Goal: Task Accomplishment & Management: Manage account settings

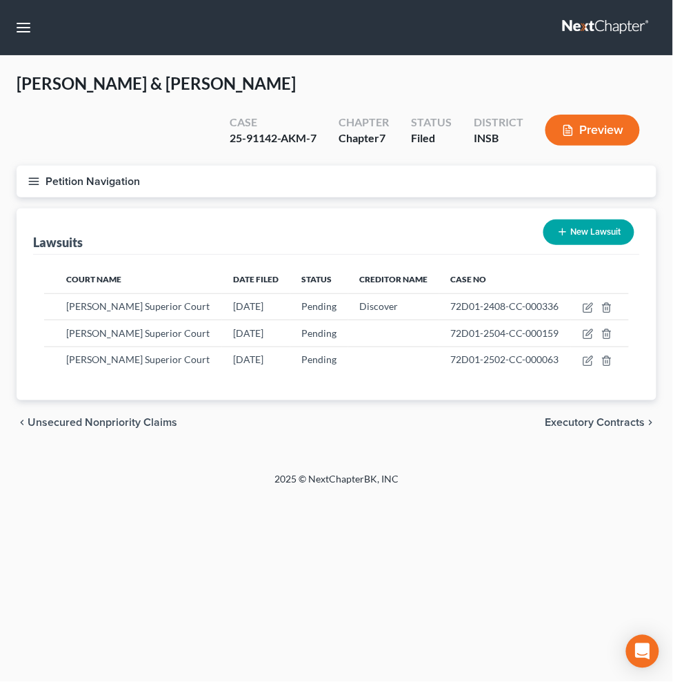
click at [563, 34] on link at bounding box center [607, 27] width 88 height 25
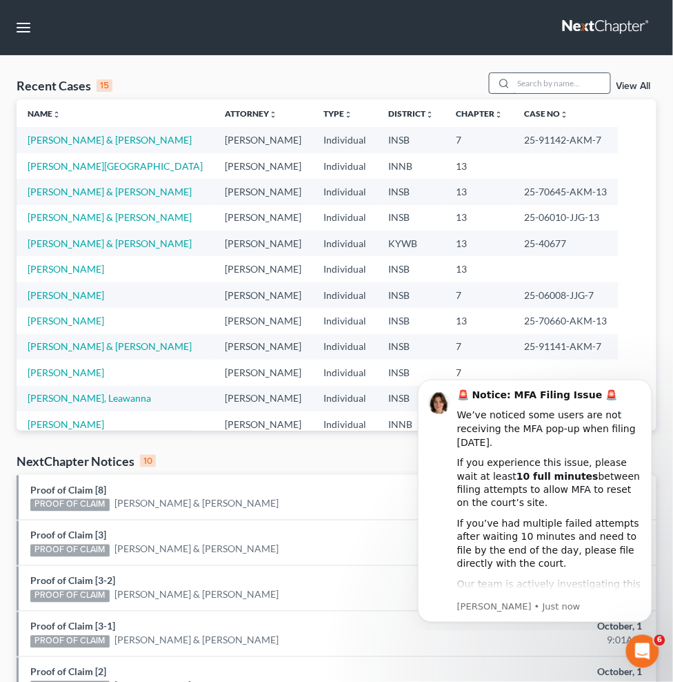
click at [514, 93] on input "search" at bounding box center [562, 83] width 97 height 20
type input "c"
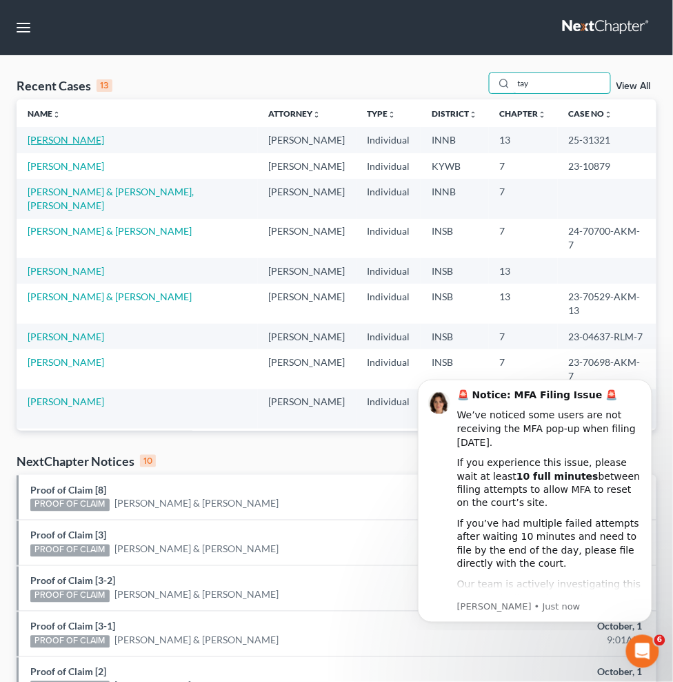
type input "tay"
click at [52, 146] on link "[PERSON_NAME]" at bounding box center [66, 140] width 77 height 12
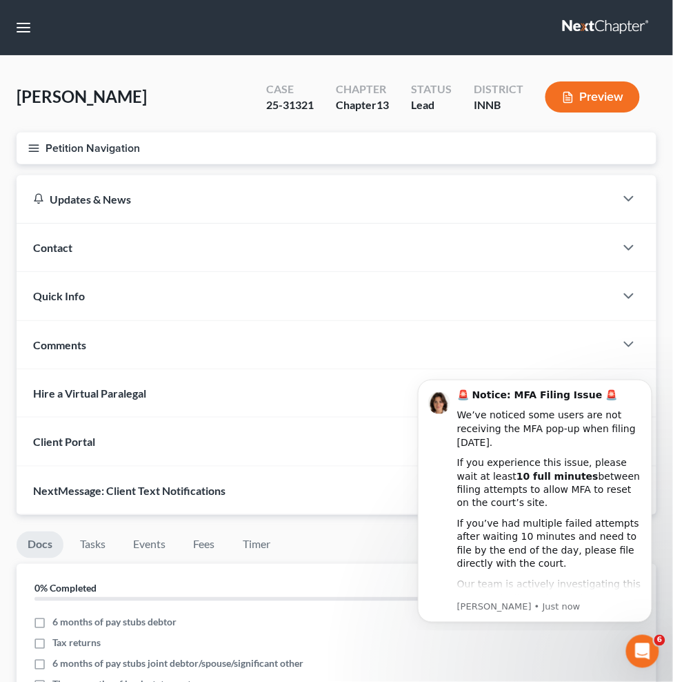
click at [0, 0] on span "Personal Property" at bounding box center [0, 0] width 0 height 0
click at [0, 0] on span "Interests" at bounding box center [0, 0] width 0 height 0
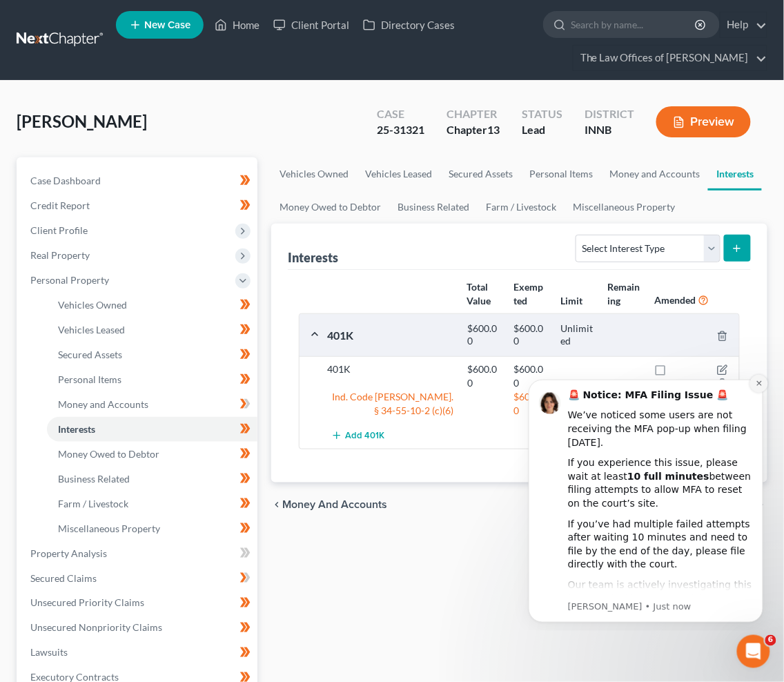
click at [684, 385] on icon "Dismiss notification" at bounding box center [759, 383] width 8 height 8
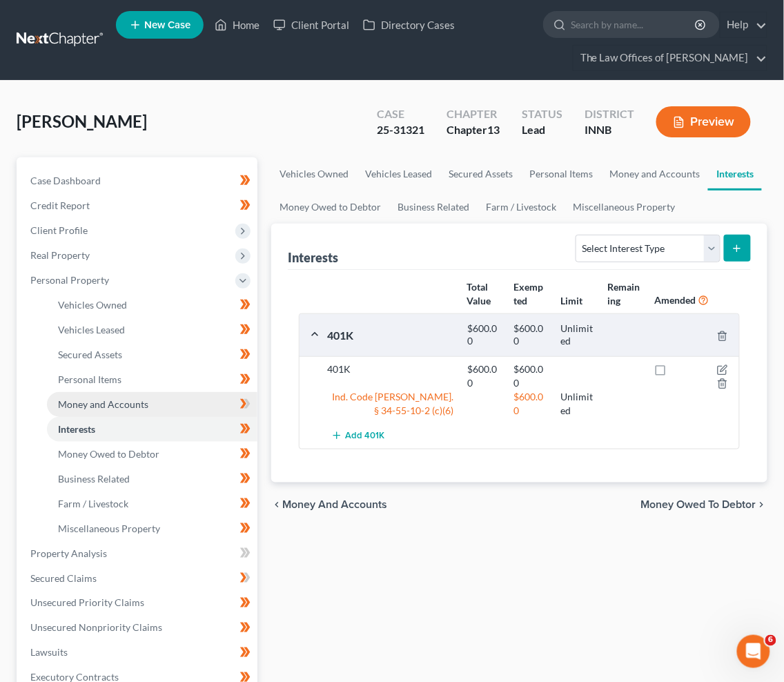
click at [88, 406] on span "Money and Accounts" at bounding box center [103, 404] width 90 height 12
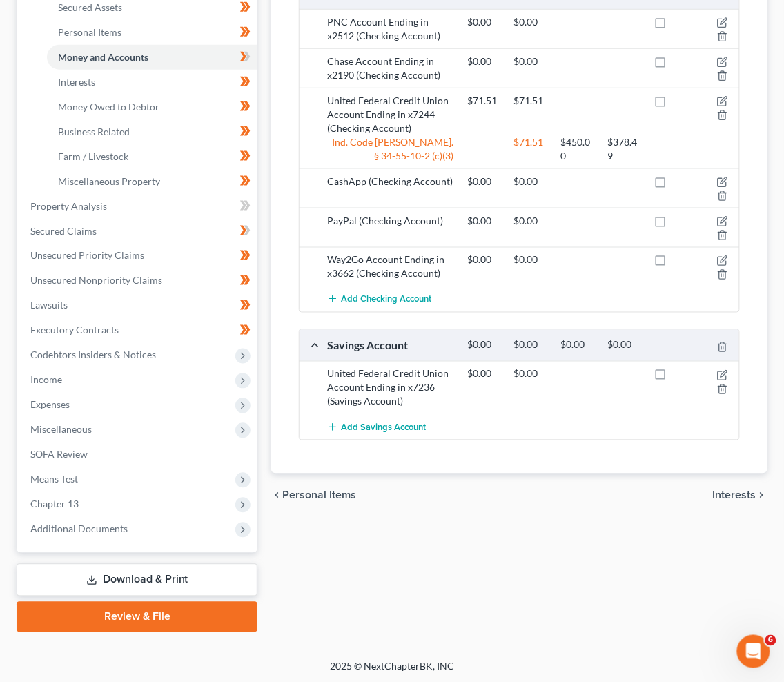
scroll to position [194, 0]
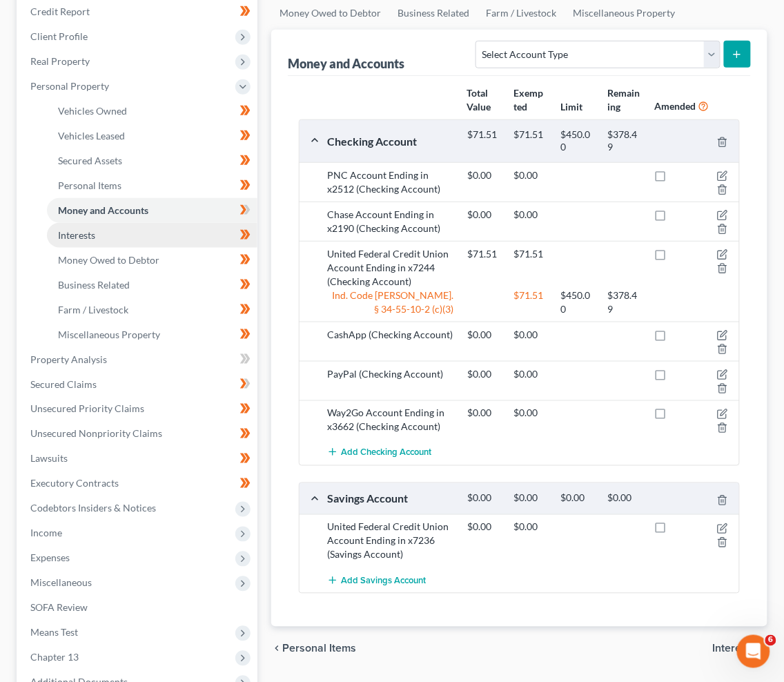
click at [103, 231] on link "Interests" at bounding box center [152, 235] width 210 height 25
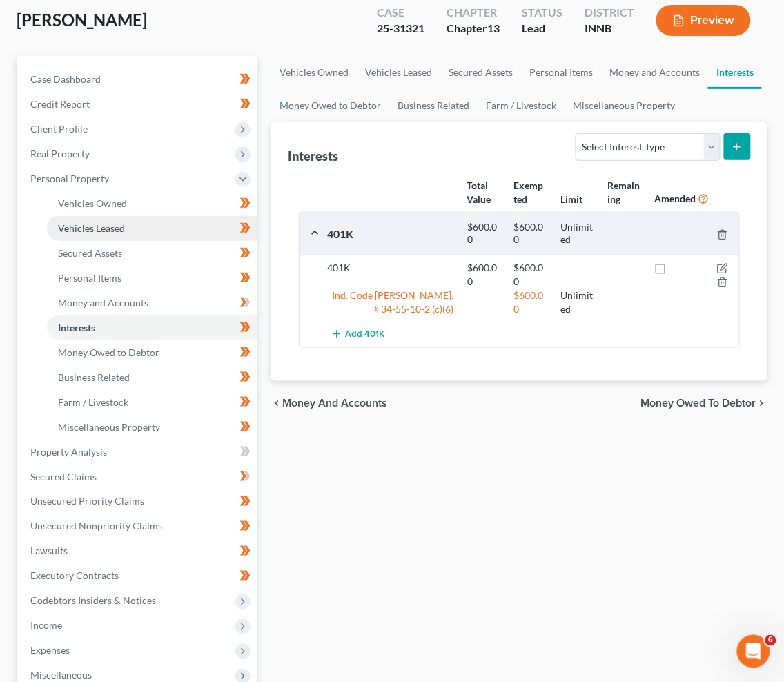
scroll to position [153, 0]
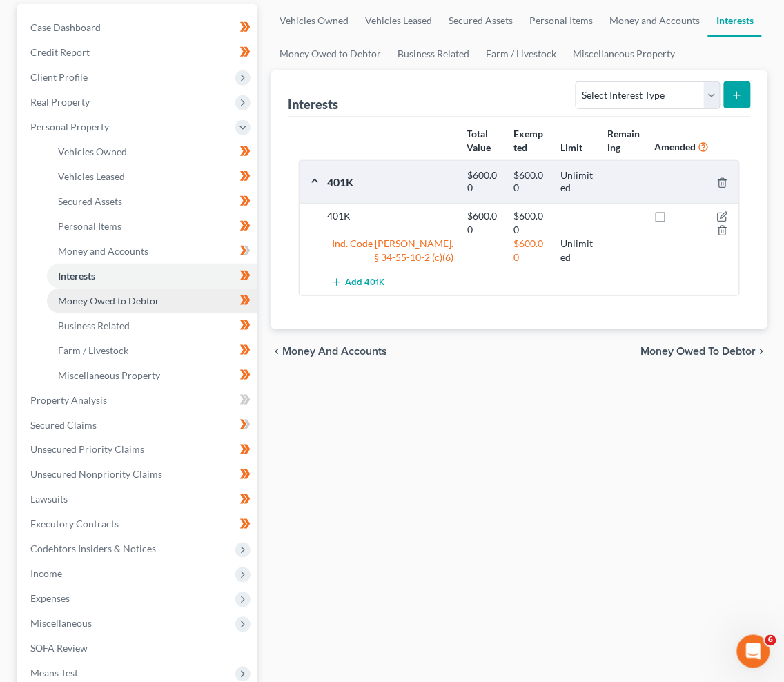
click at [137, 299] on span "Money Owed to Debtor" at bounding box center [108, 301] width 101 height 12
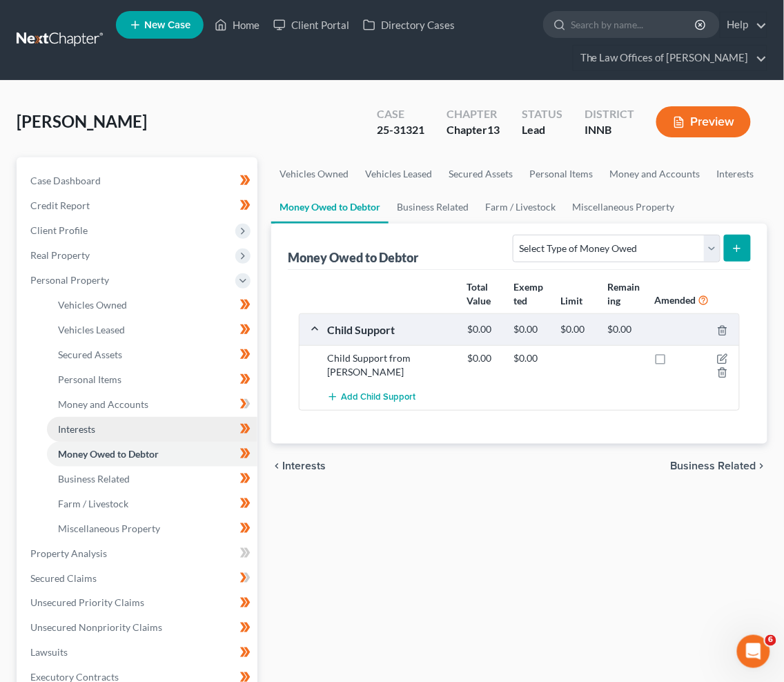
scroll to position [101, 0]
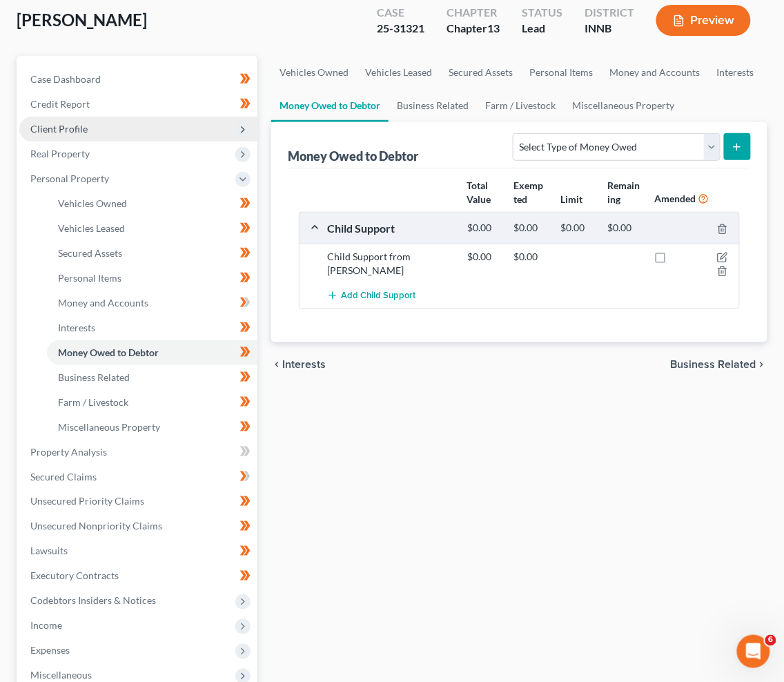
click at [88, 131] on span "Client Profile" at bounding box center [138, 129] width 238 height 25
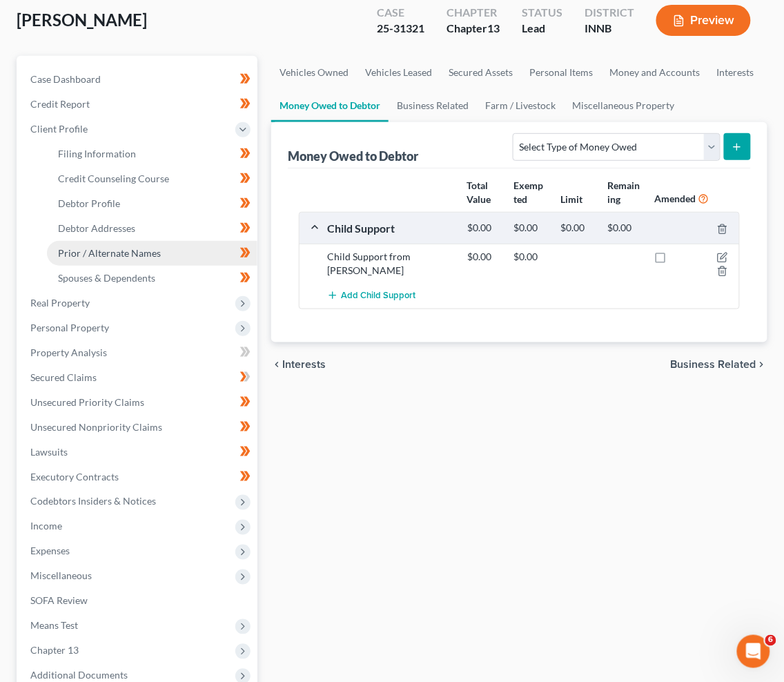
click at [108, 247] on span "Prior / Alternate Names" at bounding box center [109, 253] width 103 height 12
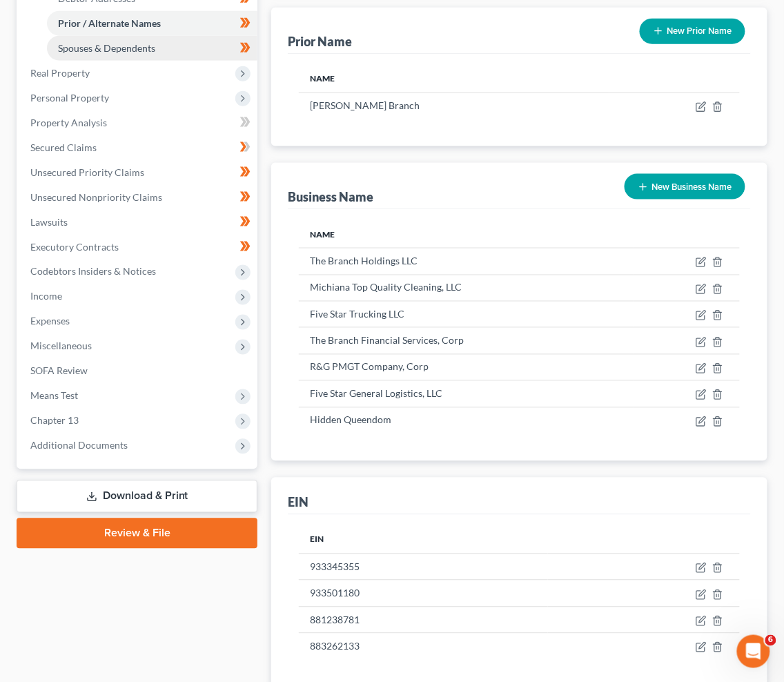
scroll to position [177, 0]
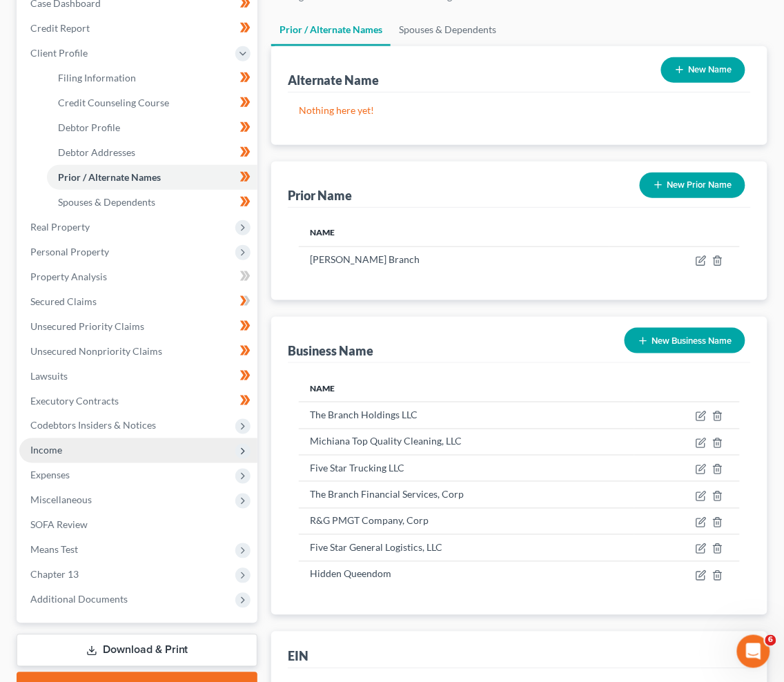
click at [60, 451] on span "Income" at bounding box center [46, 450] width 32 height 12
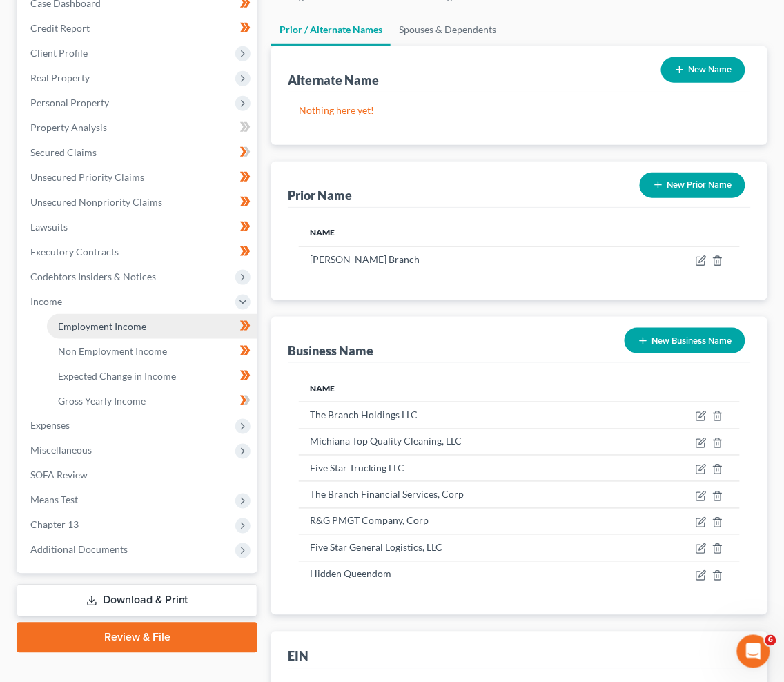
click at [112, 328] on span "Employment Income" at bounding box center [102, 326] width 88 height 12
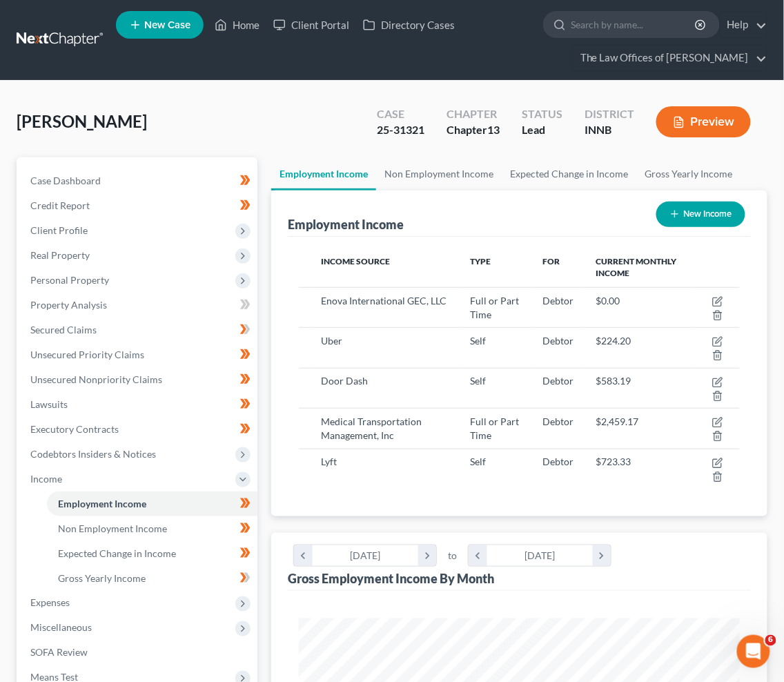
scroll to position [219, 468]
